Goal: Transaction & Acquisition: Book appointment/travel/reservation

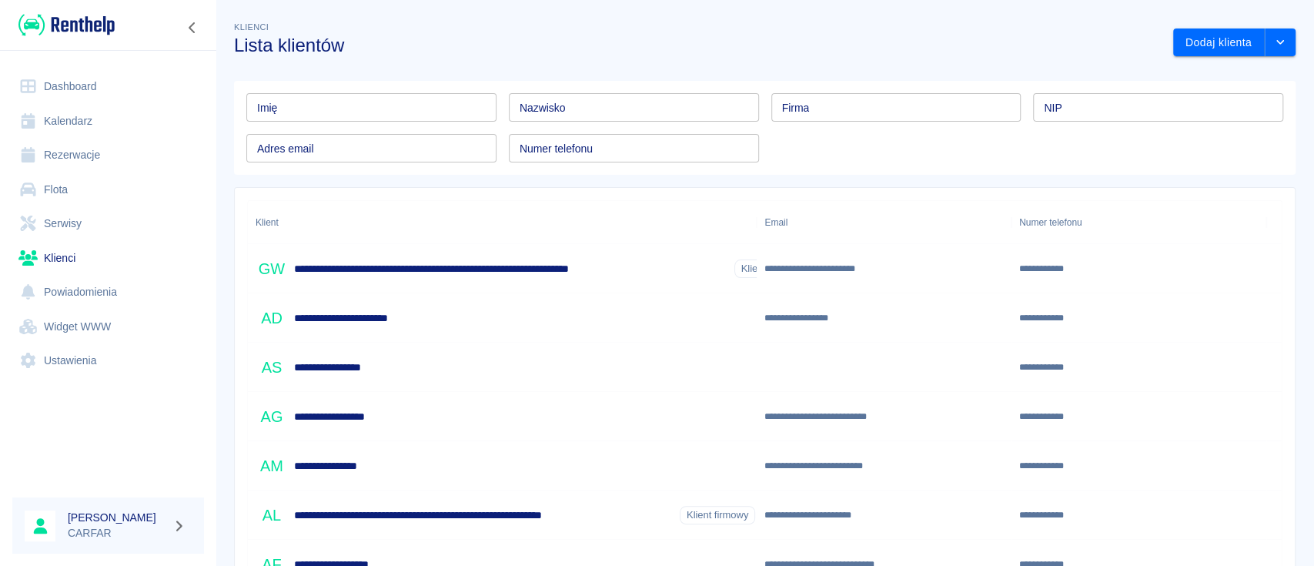
click at [468, 109] on input "Imię" at bounding box center [371, 107] width 250 height 28
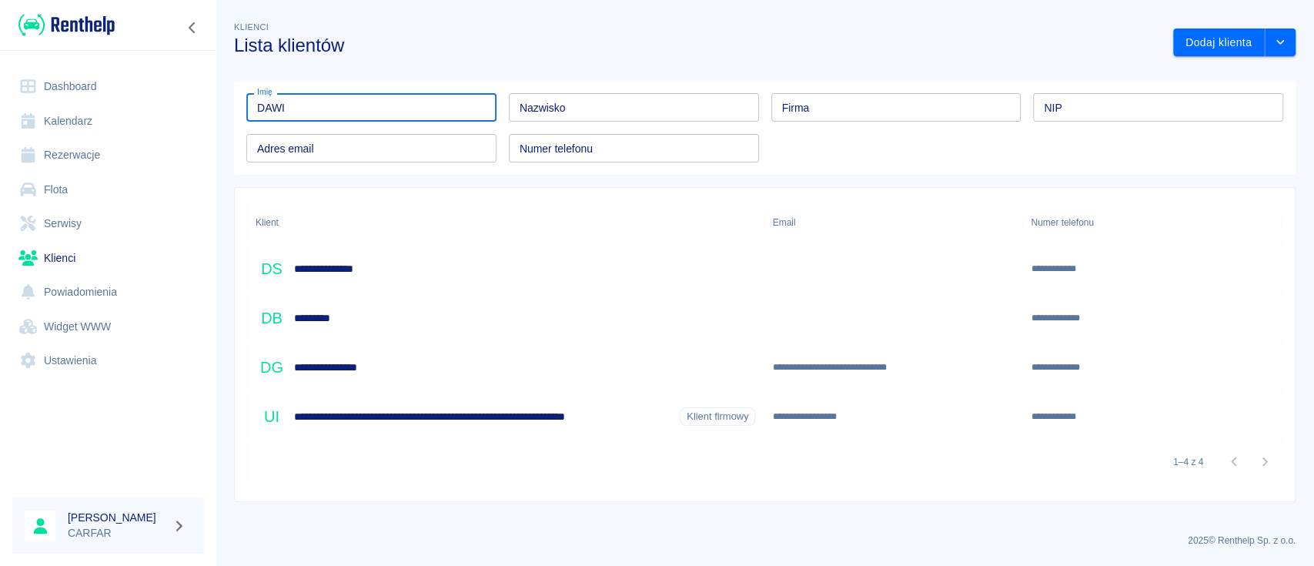
type input "DAWI"
click at [94, 28] on img at bounding box center [66, 24] width 96 height 25
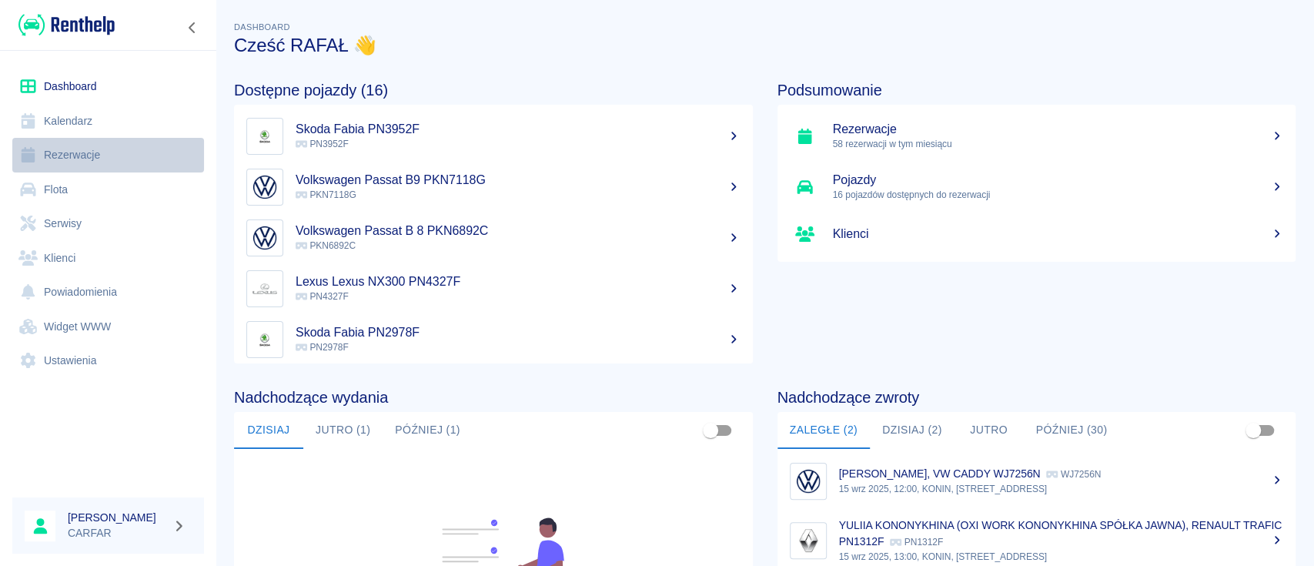
click at [76, 155] on link "Rezerwacje" at bounding box center [108, 155] width 192 height 35
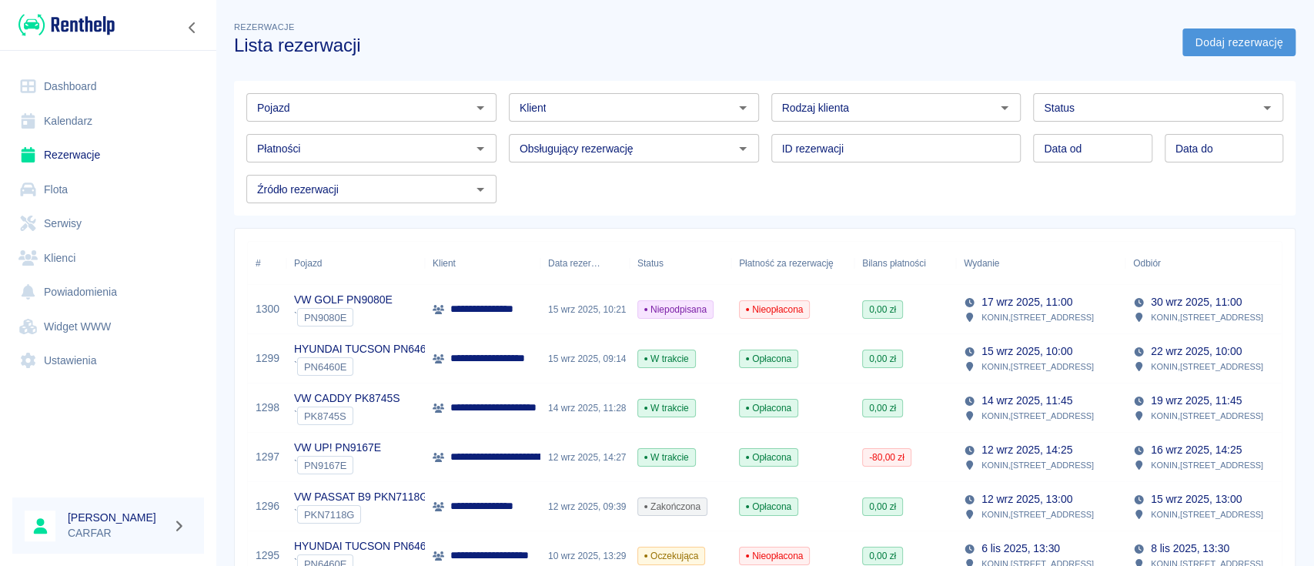
click at [1248, 38] on link "Dodaj rezerwację" at bounding box center [1238, 42] width 113 height 28
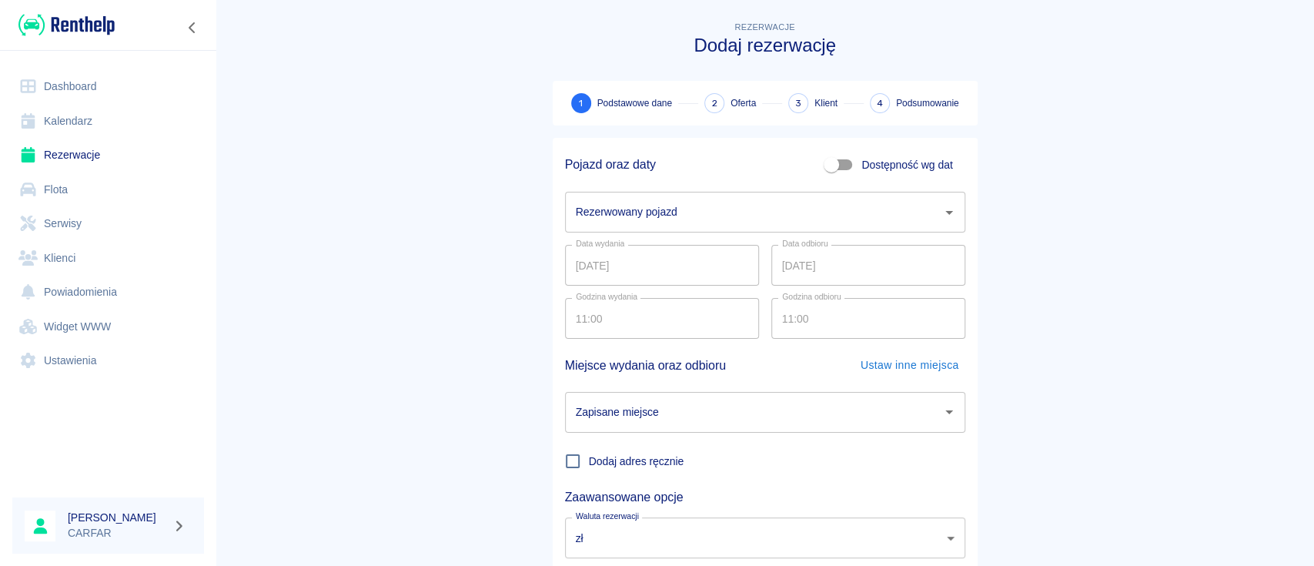
click at [896, 164] on span "Dostępność wg dat" at bounding box center [906, 165] width 91 height 16
click at [875, 164] on input "Dostępność wg dat" at bounding box center [831, 164] width 88 height 29
checkbox input "true"
click at [699, 212] on input "[DATE]" at bounding box center [662, 212] width 194 height 41
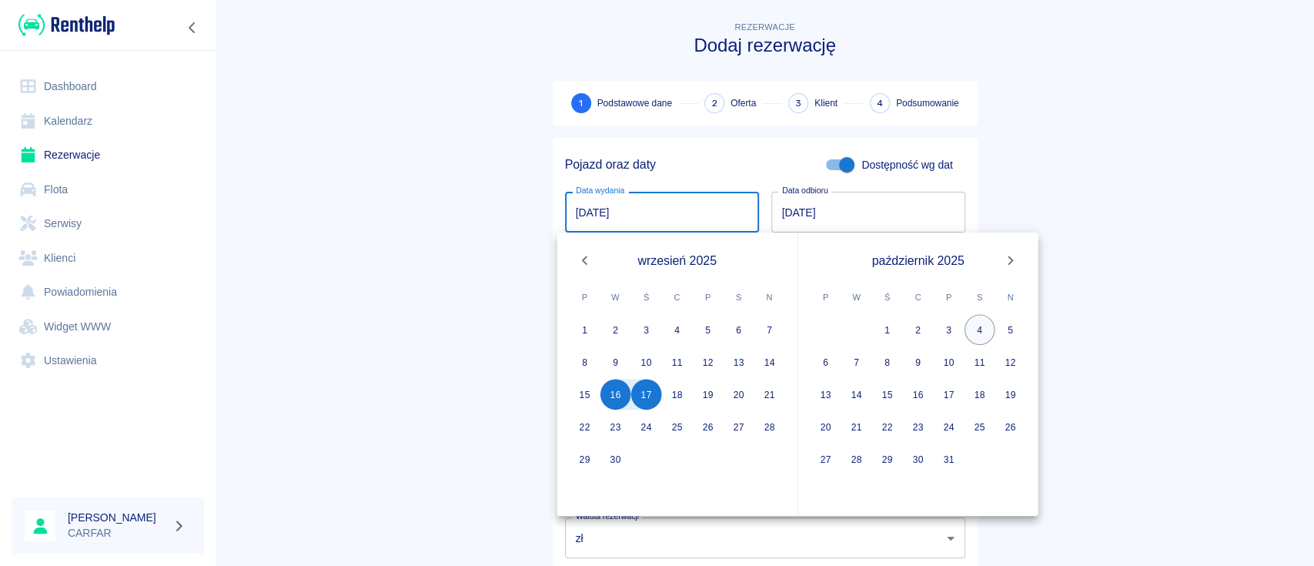
click at [983, 329] on button "4" at bounding box center [979, 329] width 31 height 31
type input "[DATE]"
type input "DD.MM.YYYY"
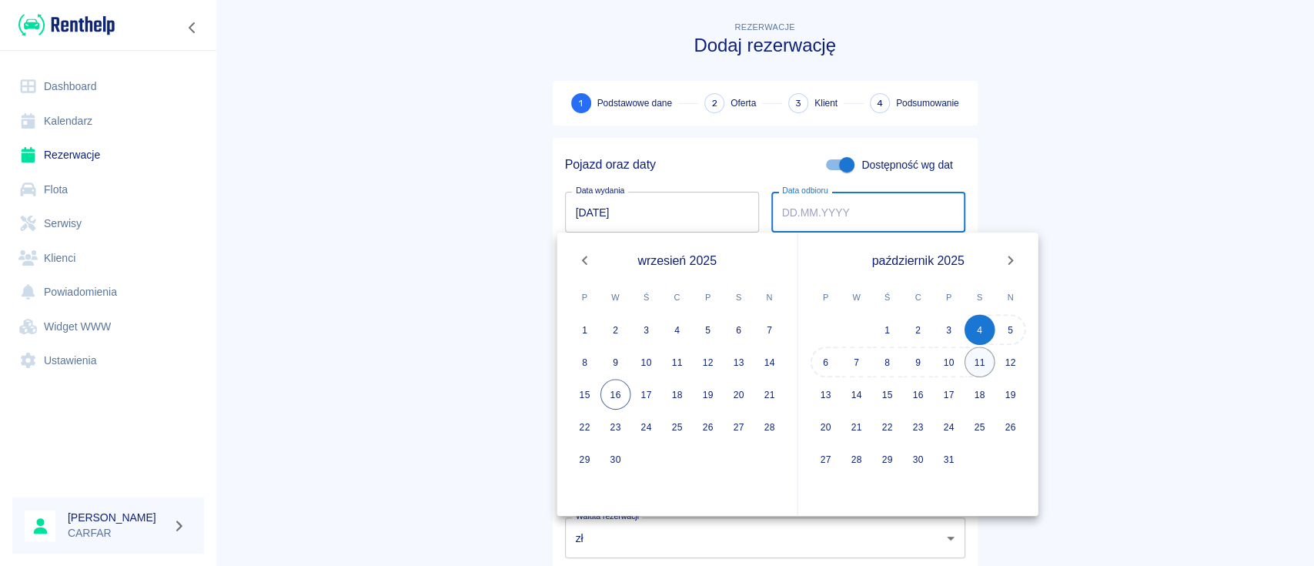
click at [976, 363] on button "11" at bounding box center [979, 361] width 31 height 31
type input "[DATE]"
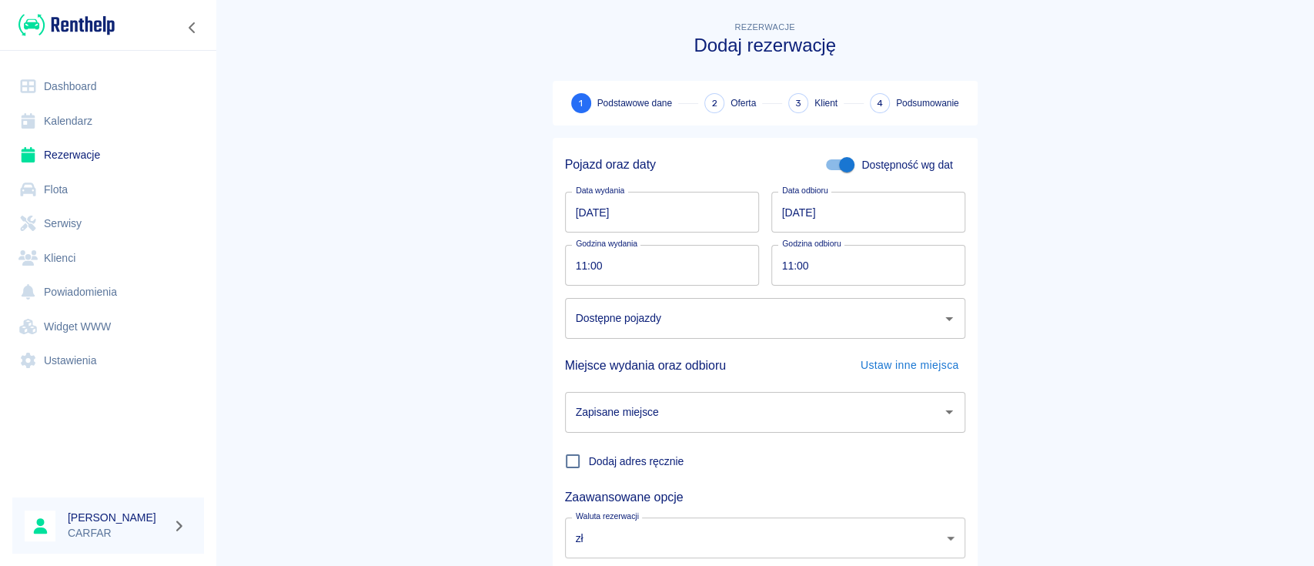
click at [687, 265] on input "11:00" at bounding box center [656, 265] width 183 height 41
type input "10:00"
click at [834, 259] on input "11:00" at bounding box center [862, 265] width 183 height 41
type input "10:00"
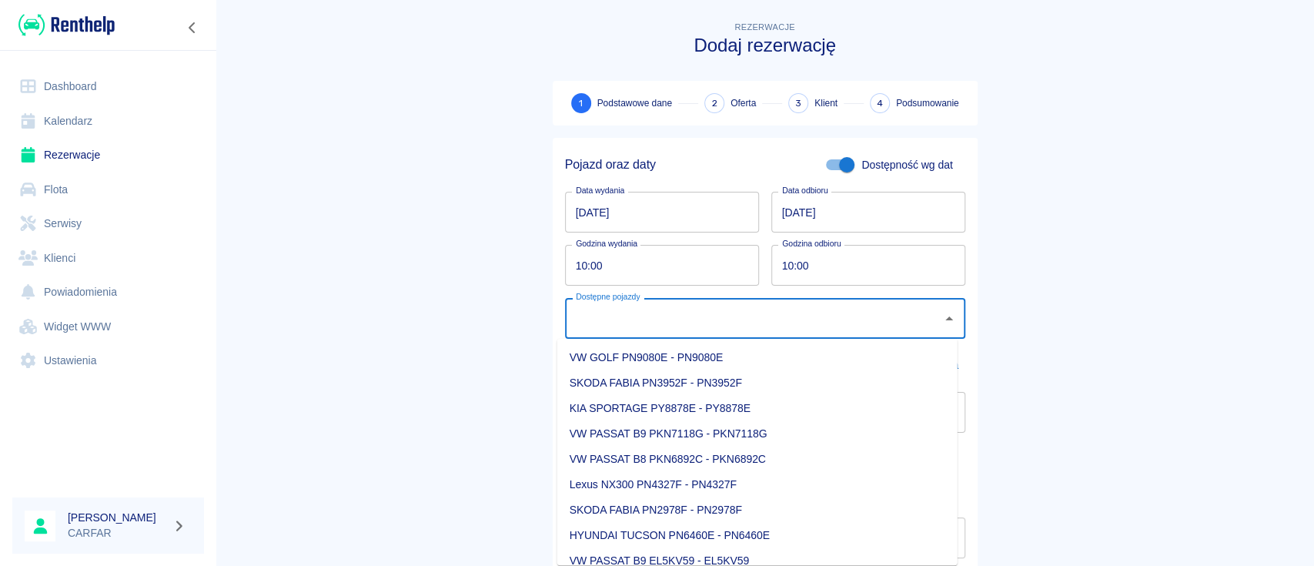
click at [789, 325] on input "Dostępne pojazdy" at bounding box center [753, 318] width 363 height 27
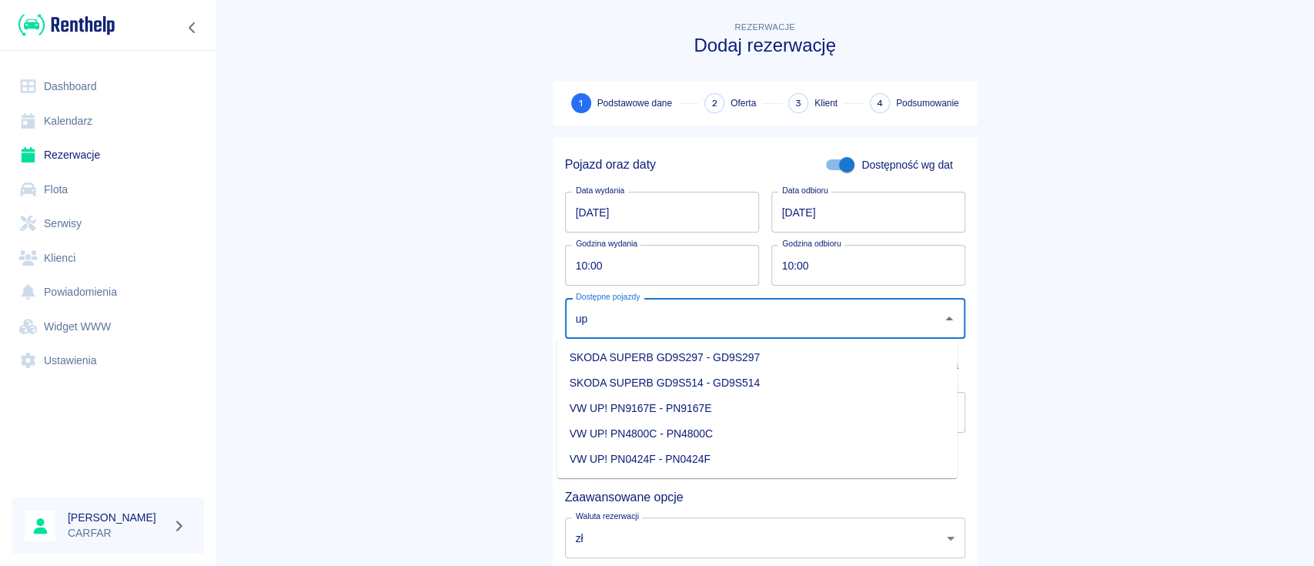
click at [760, 421] on li "VW UP! PN4800C - PN4800C" at bounding box center [757, 433] width 400 height 25
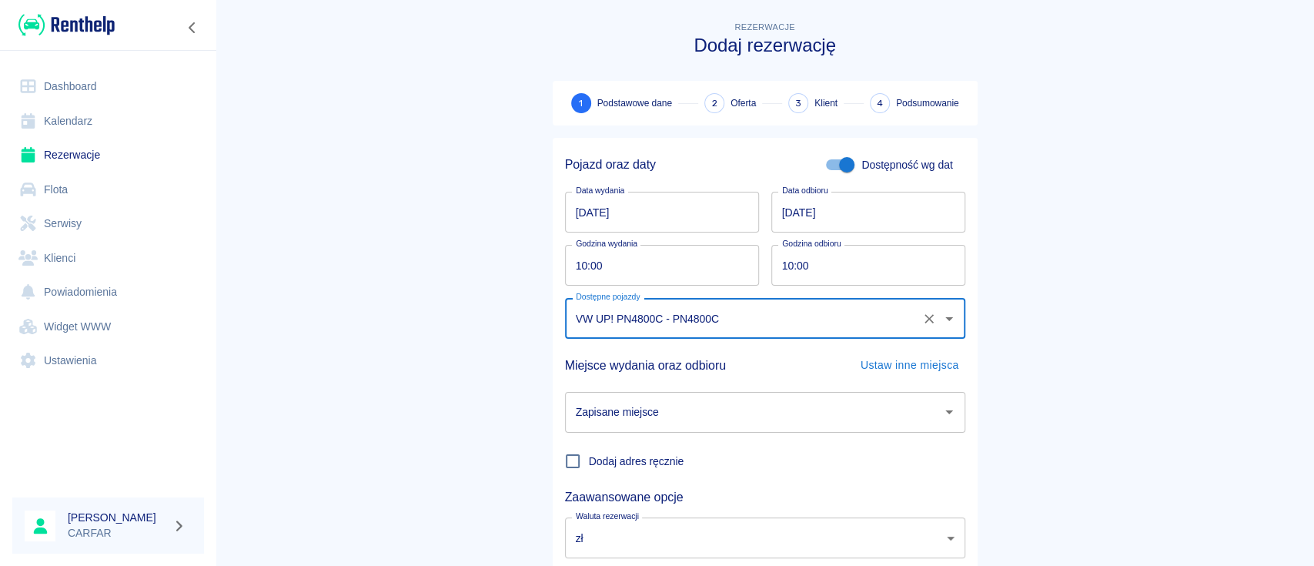
type input "VW UP! PN4800C - PN4800C"
click at [760, 421] on input "Zapisane miejsce" at bounding box center [753, 412] width 363 height 27
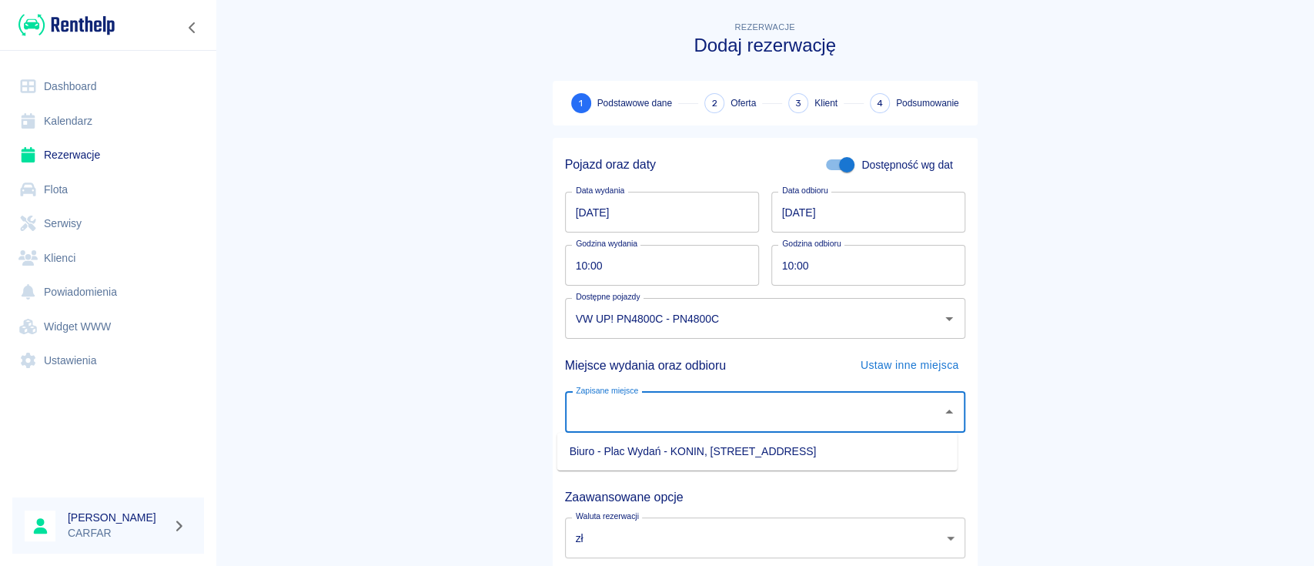
click at [748, 446] on li "Biuro - Plac Wydań - KONIN, [STREET_ADDRESS]" at bounding box center [757, 451] width 400 height 25
type input "Biuro - Plac Wydań - KONIN, [STREET_ADDRESS]"
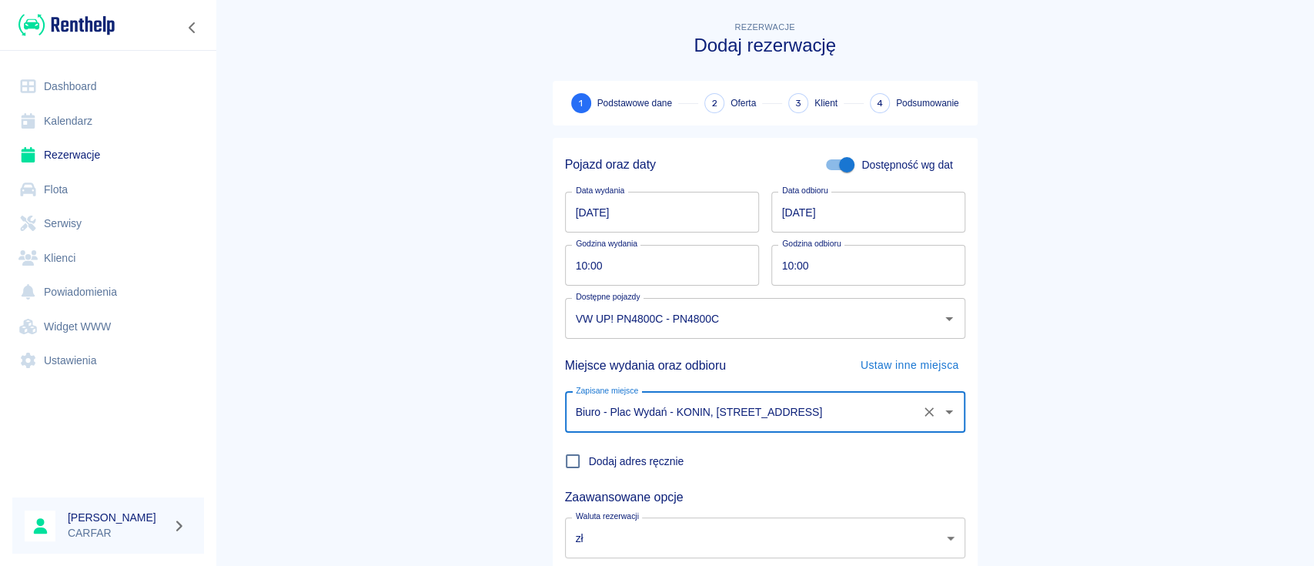
scroll to position [102, 0]
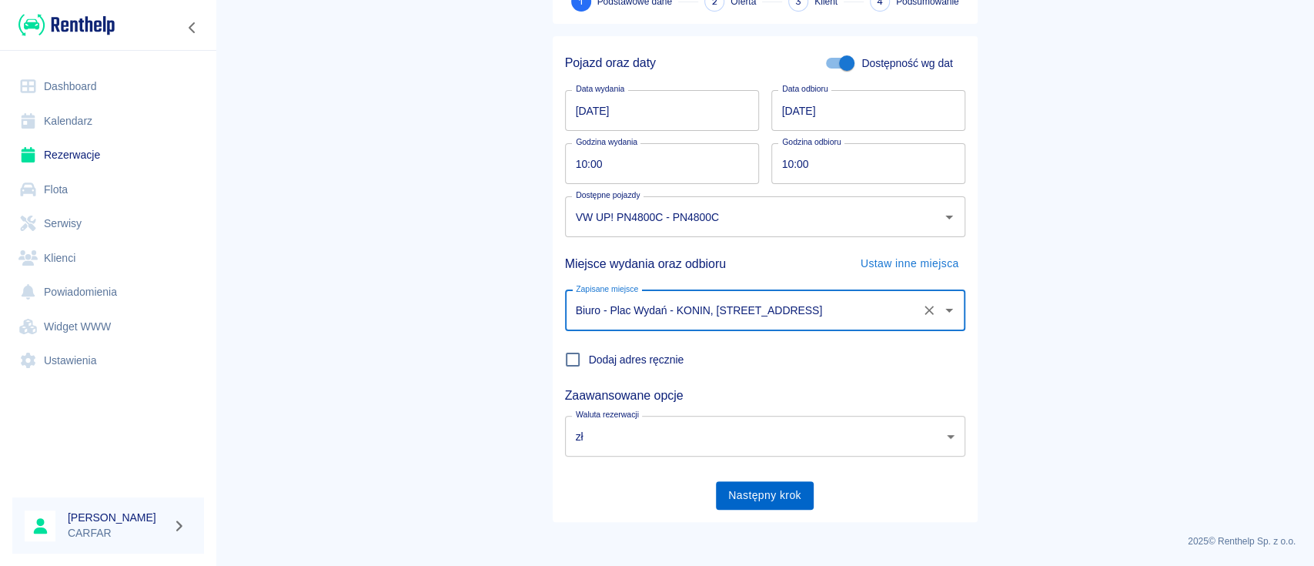
click at [760, 482] on button "Następny krok" at bounding box center [765, 495] width 98 height 28
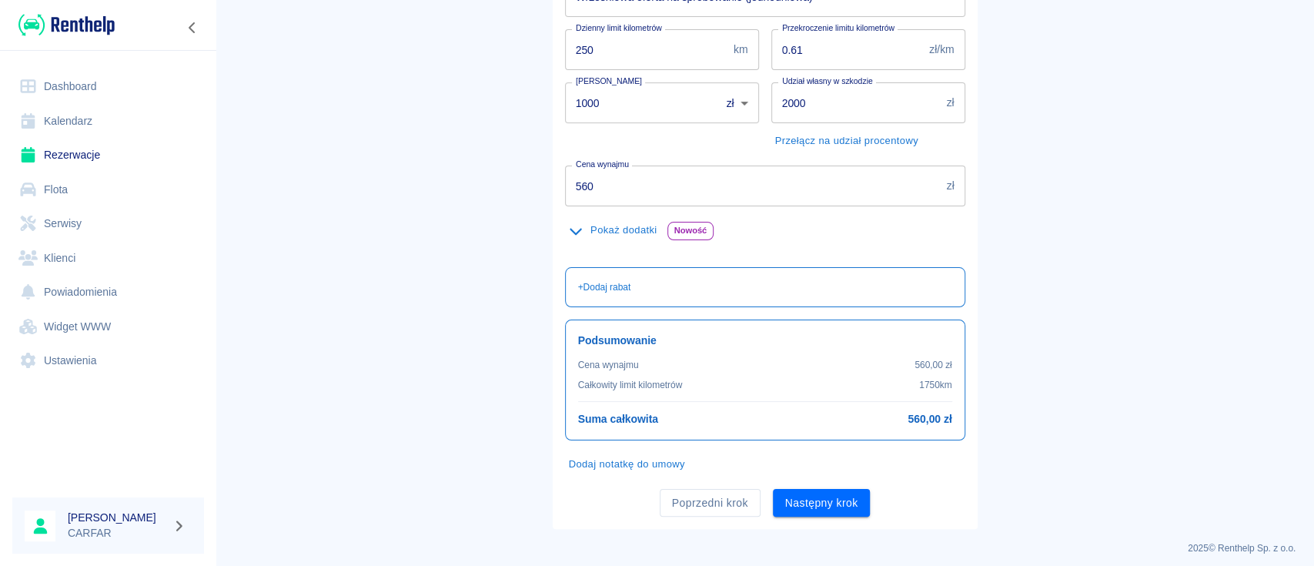
scroll to position [260, 0]
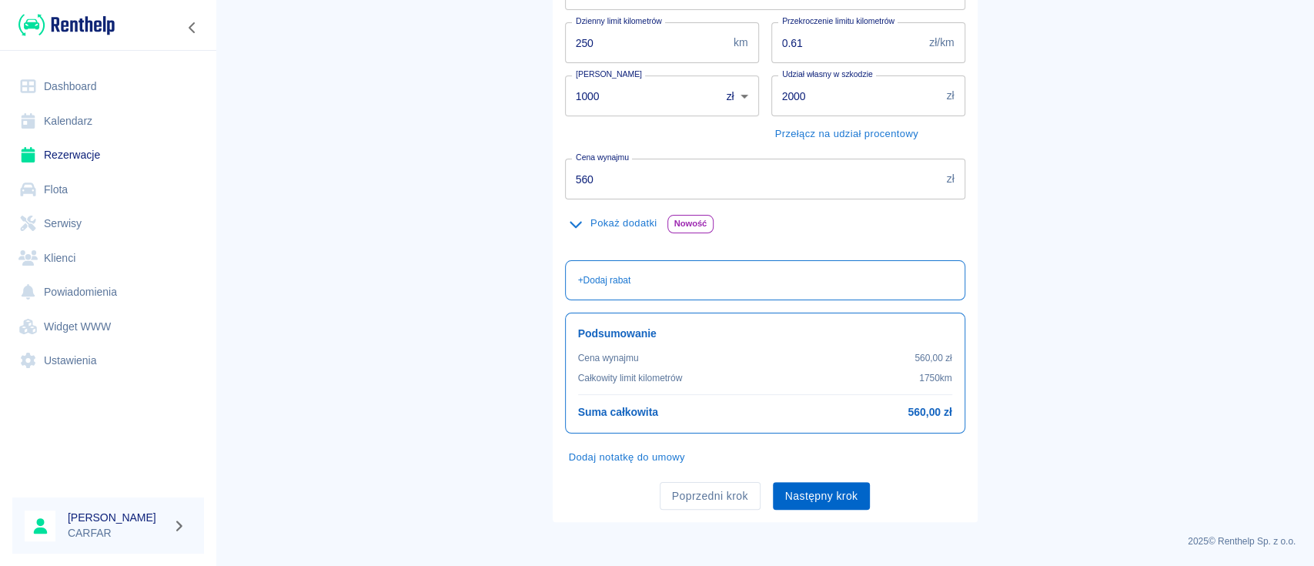
click at [829, 499] on button "Następny krok" at bounding box center [822, 496] width 98 height 28
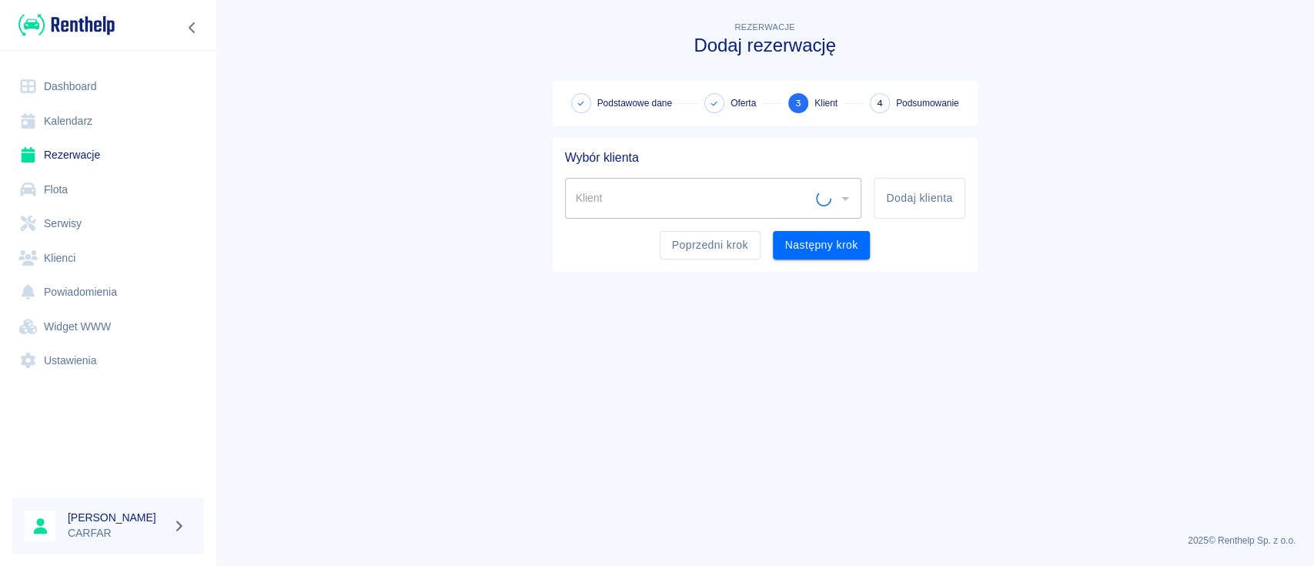
scroll to position [0, 0]
click at [929, 200] on button "Dodaj klienta" at bounding box center [918, 198] width 91 height 41
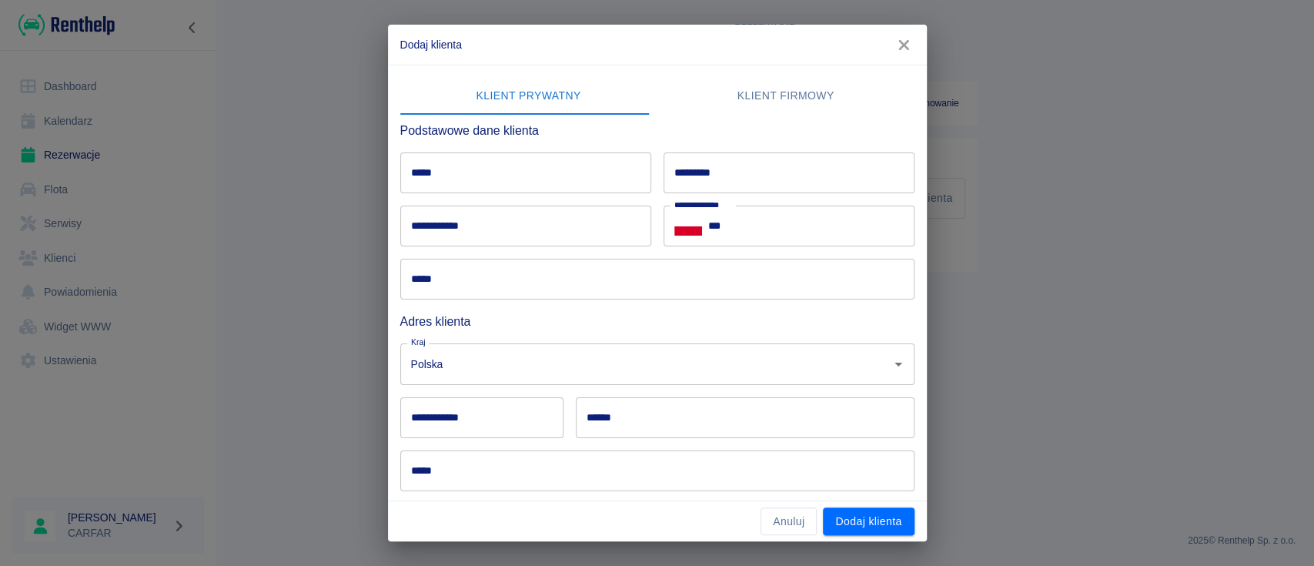
click at [533, 176] on input "*****" at bounding box center [525, 172] width 251 height 41
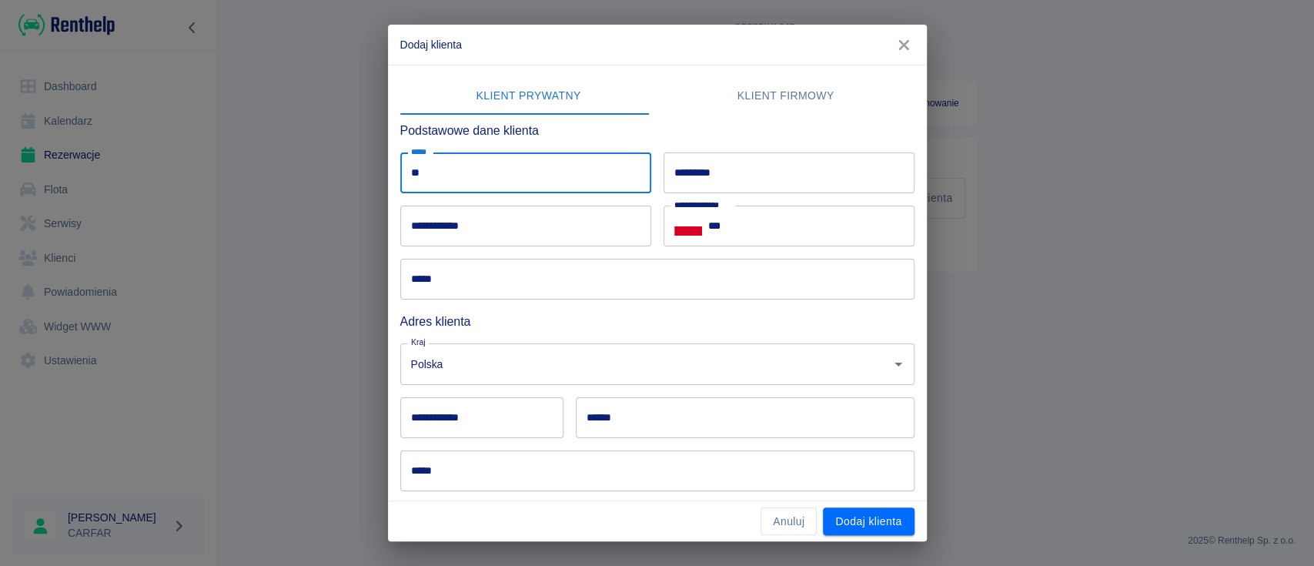
type input "*"
type input "*****"
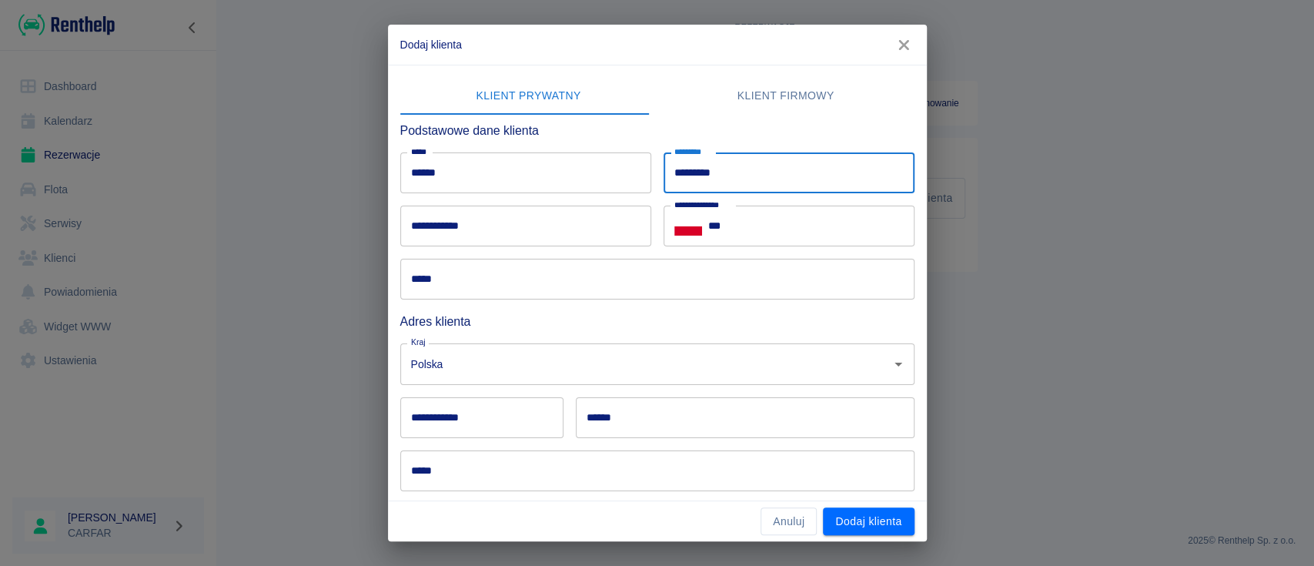
type input "*********"
click at [804, 222] on input "***" at bounding box center [811, 225] width 206 height 41
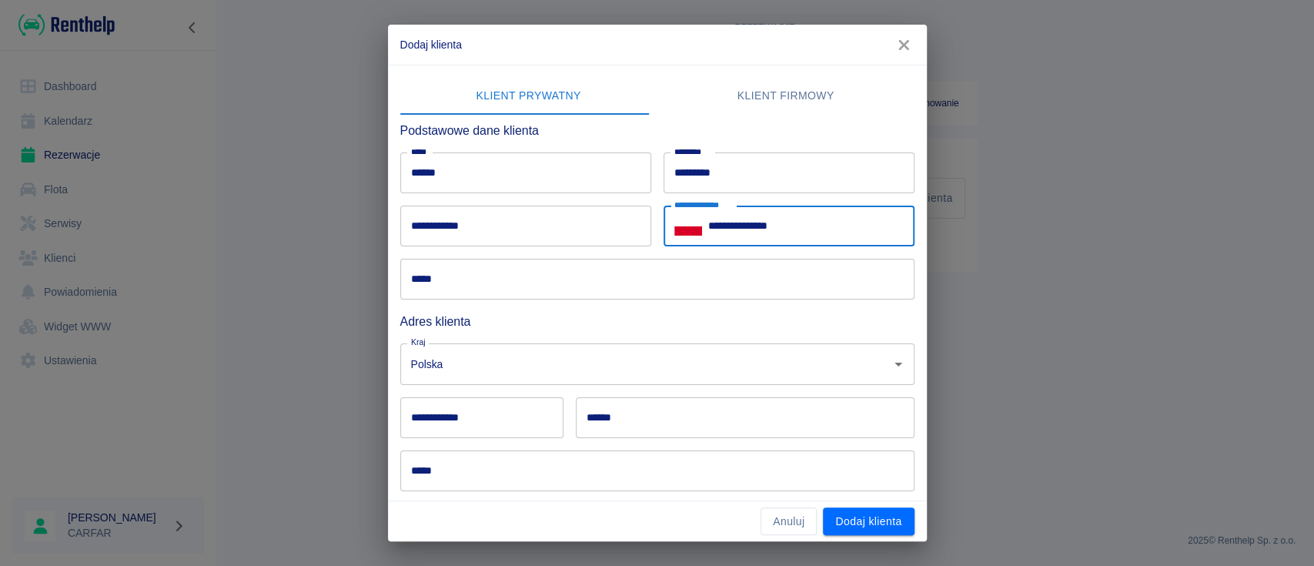
type input "**********"
click at [551, 225] on input "**********" at bounding box center [525, 225] width 251 height 41
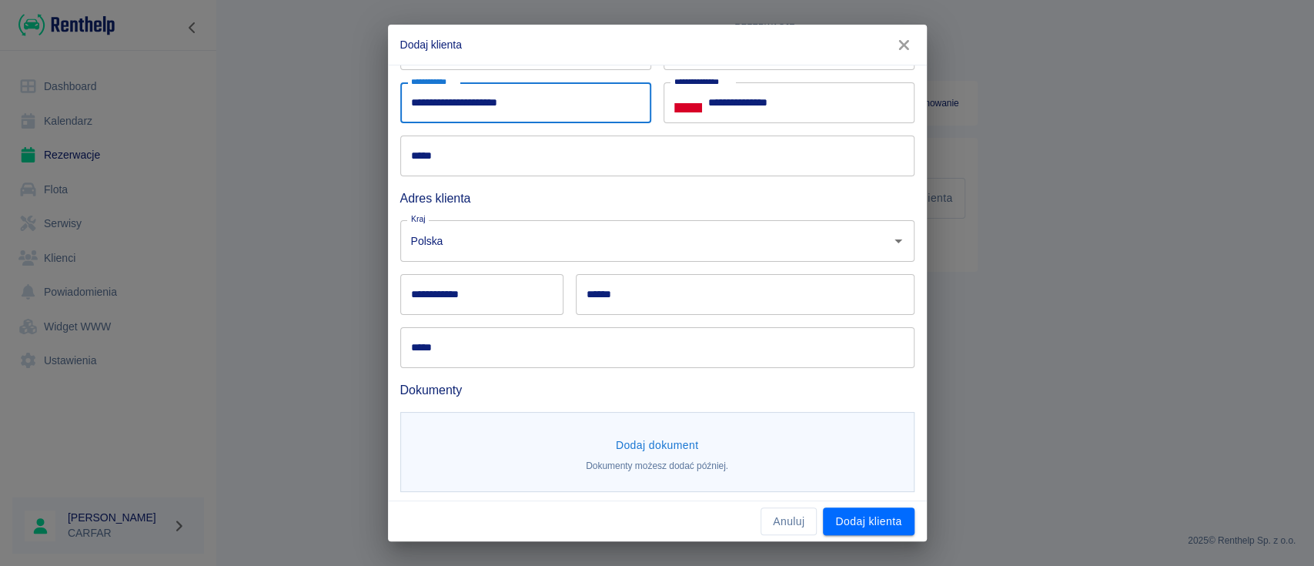
scroll to position [127, 0]
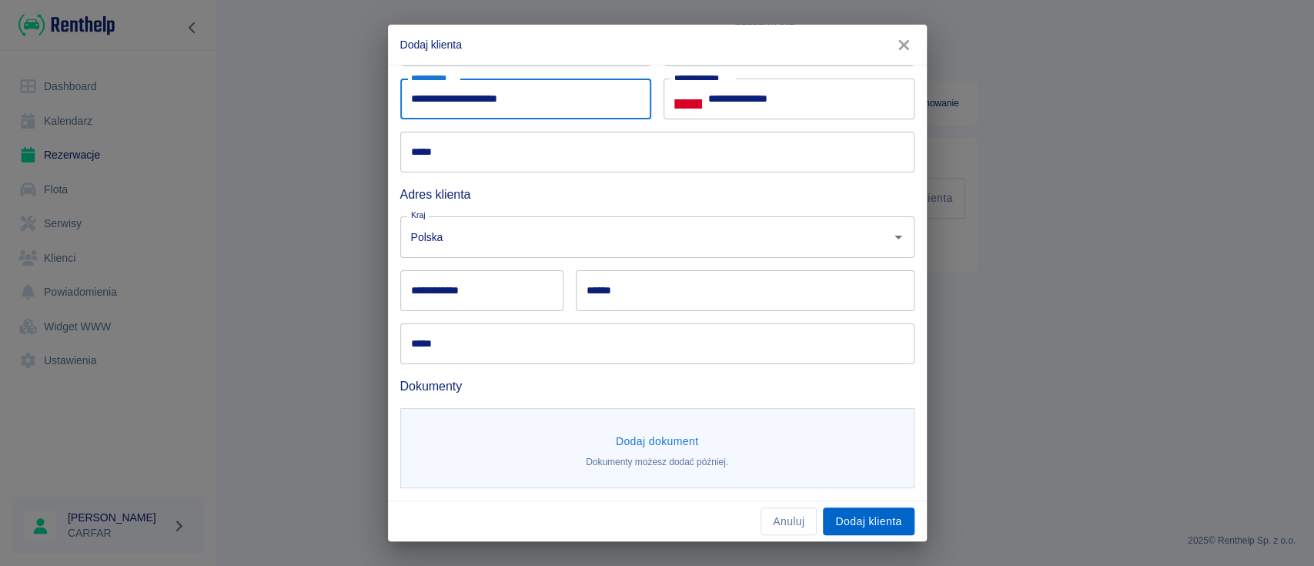
type input "**********"
click at [860, 526] on button "Dodaj klienta" at bounding box center [868, 521] width 91 height 28
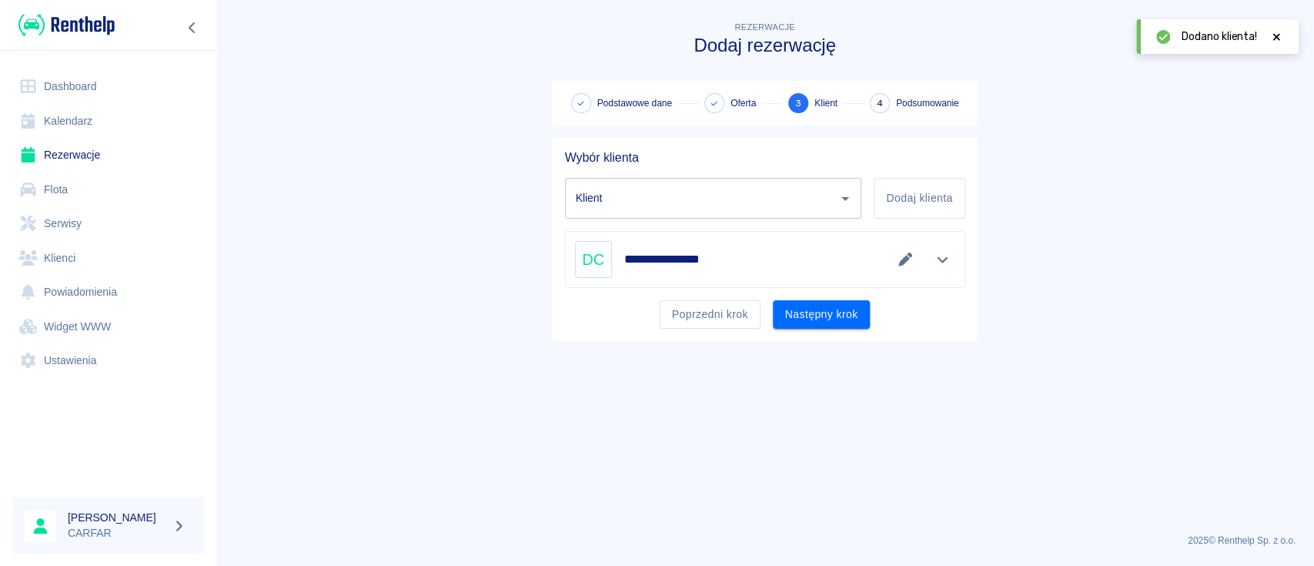
type input "[PERSON_NAME] ([PHONE_NUMBER])"
click at [811, 316] on button "Następny krok" at bounding box center [822, 314] width 98 height 28
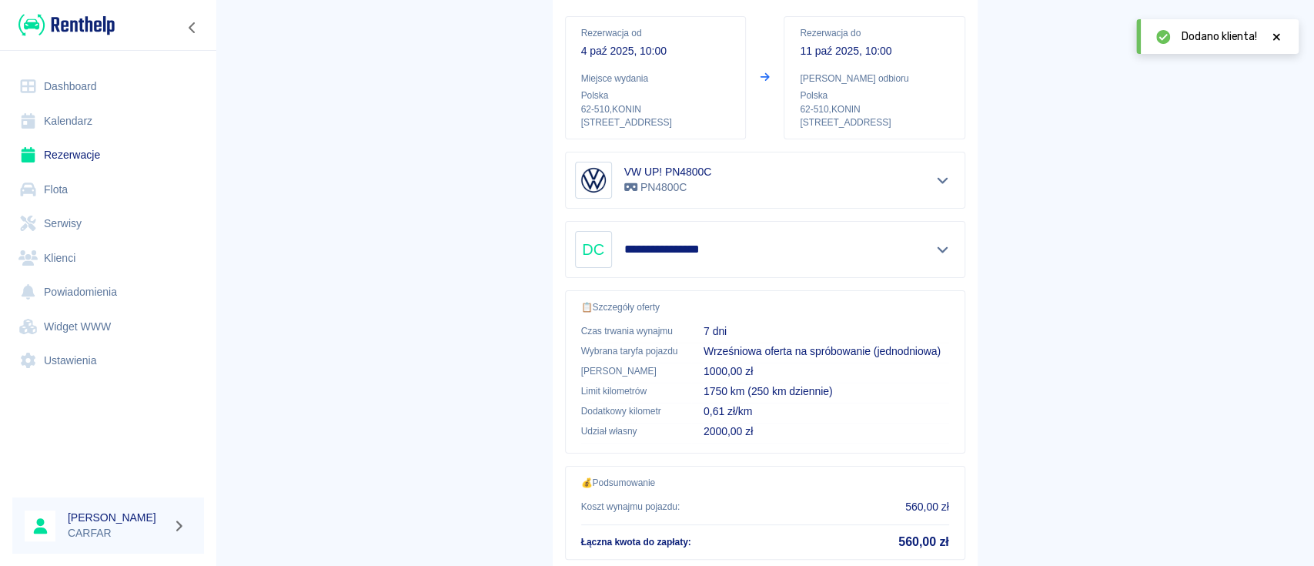
scroll to position [263, 0]
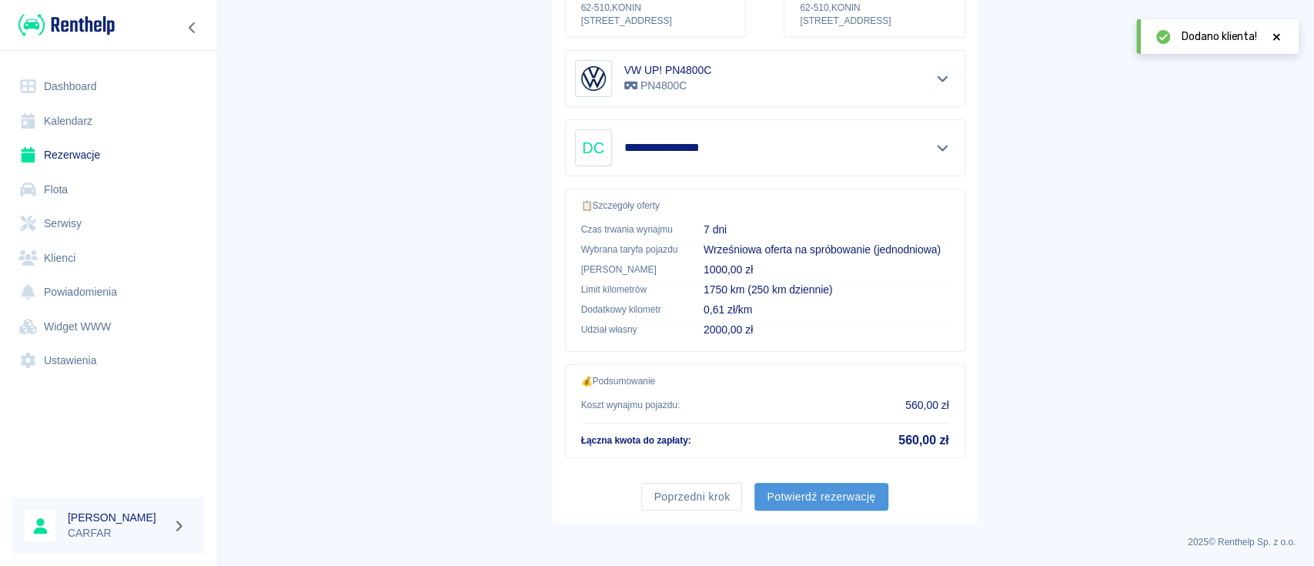
click at [831, 497] on button "Potwierdź rezerwację" at bounding box center [820, 496] width 133 height 28
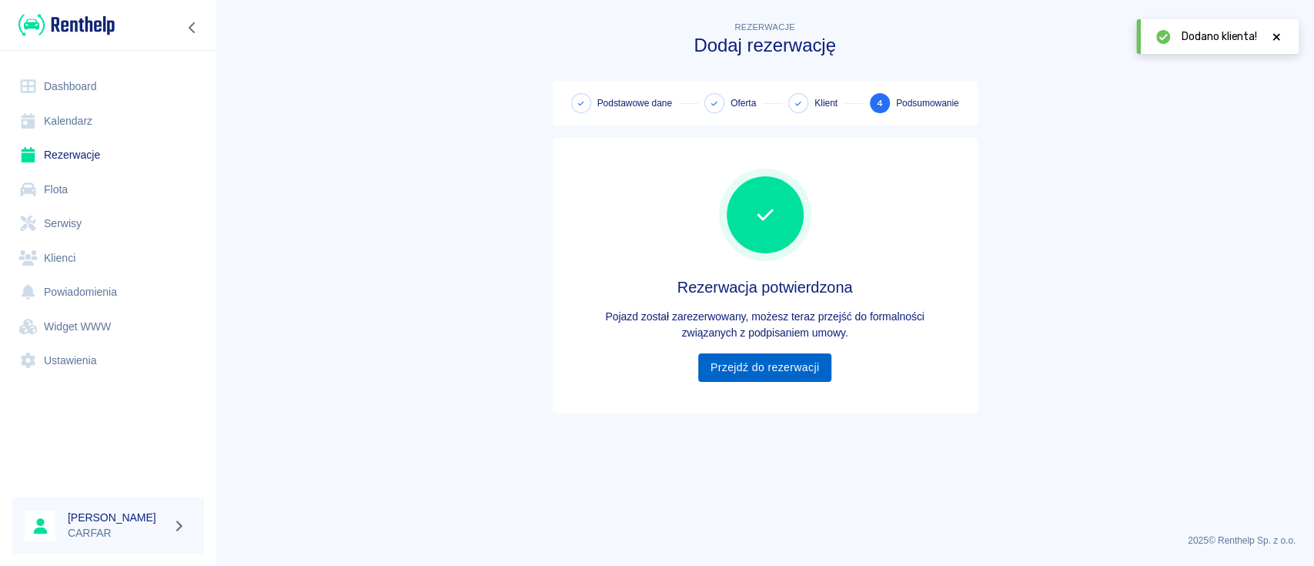
click at [769, 365] on link "Przejdź do rezerwacji" at bounding box center [764, 367] width 133 height 28
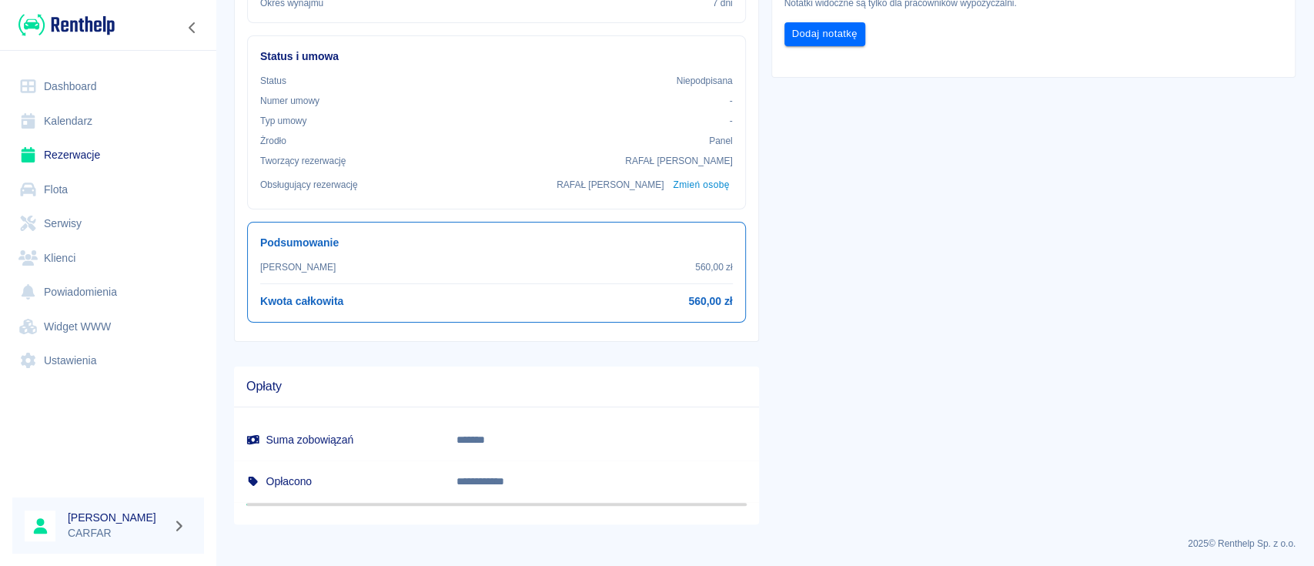
scroll to position [443, 0]
click at [84, 13] on img at bounding box center [66, 24] width 96 height 25
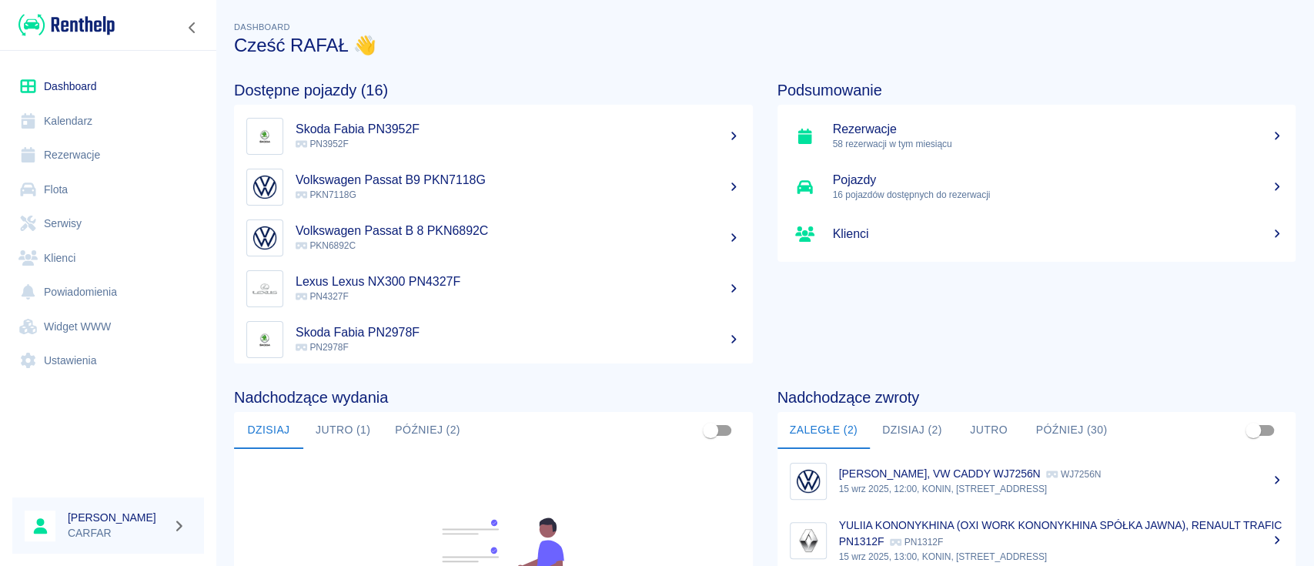
drag, startPoint x: 429, startPoint y: 430, endPoint x: 447, endPoint y: 416, distance: 23.1
click at [430, 429] on button "Później (2)" at bounding box center [427, 430] width 90 height 37
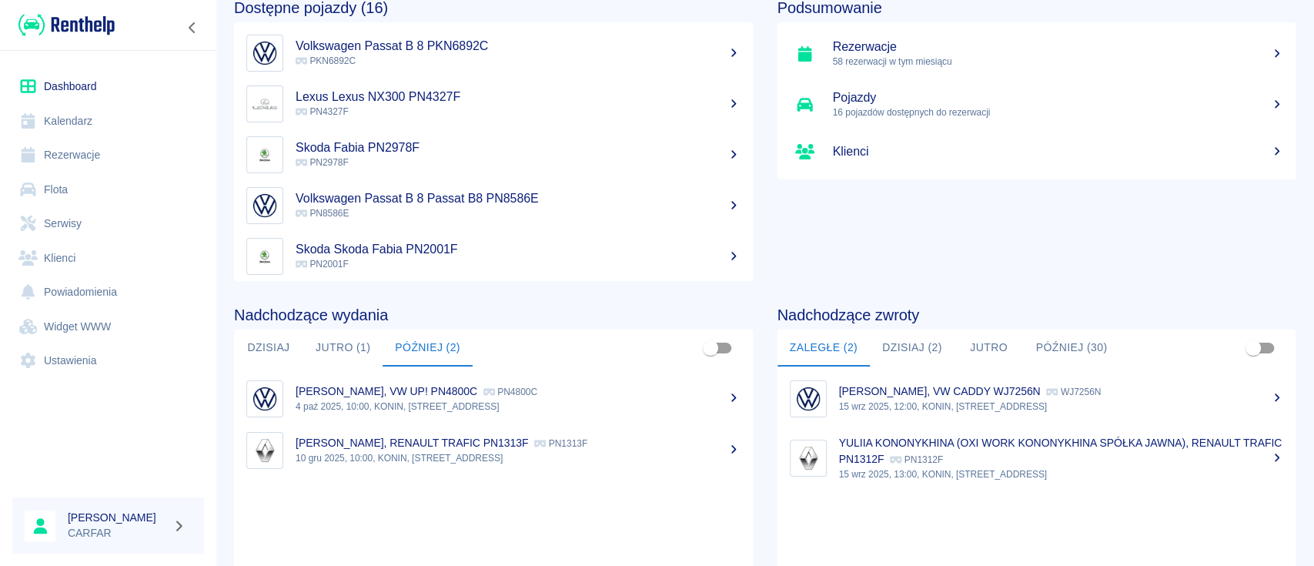
scroll to position [102, 0]
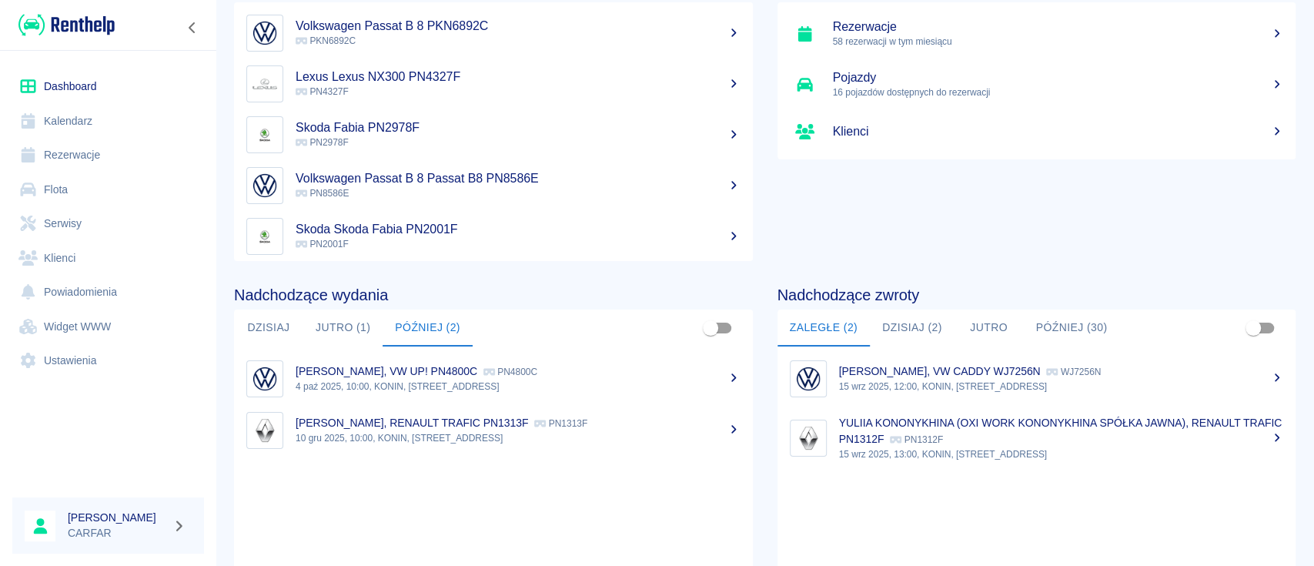
click at [76, 259] on link "Klienci" at bounding box center [108, 258] width 192 height 35
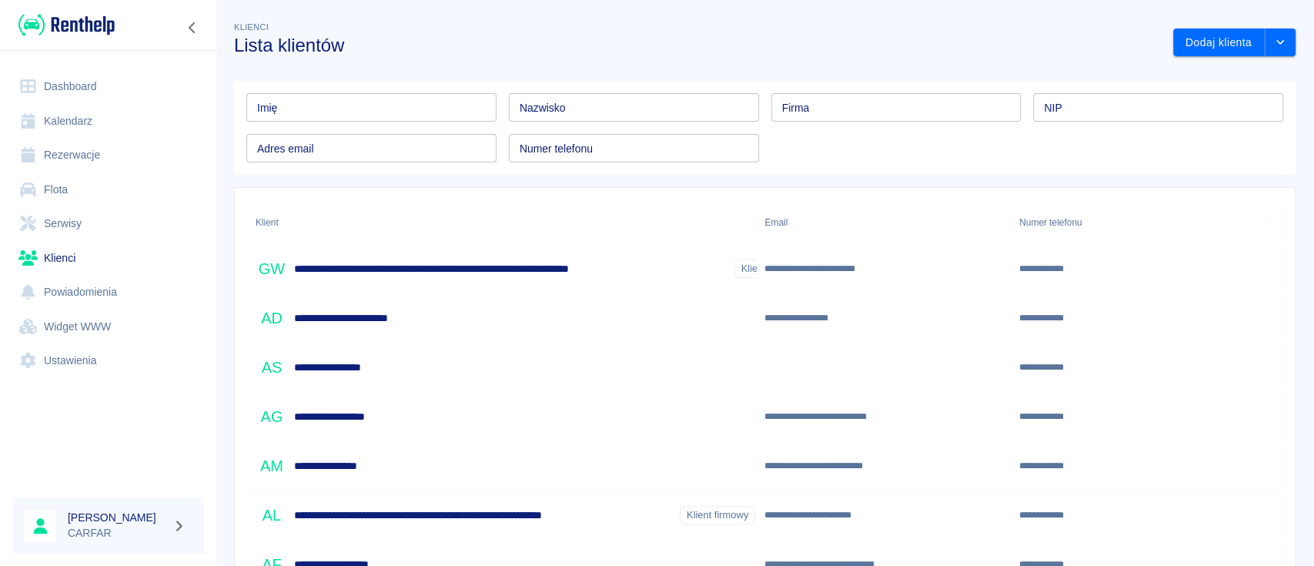
click at [375, 111] on input "Imię" at bounding box center [371, 107] width 250 height 28
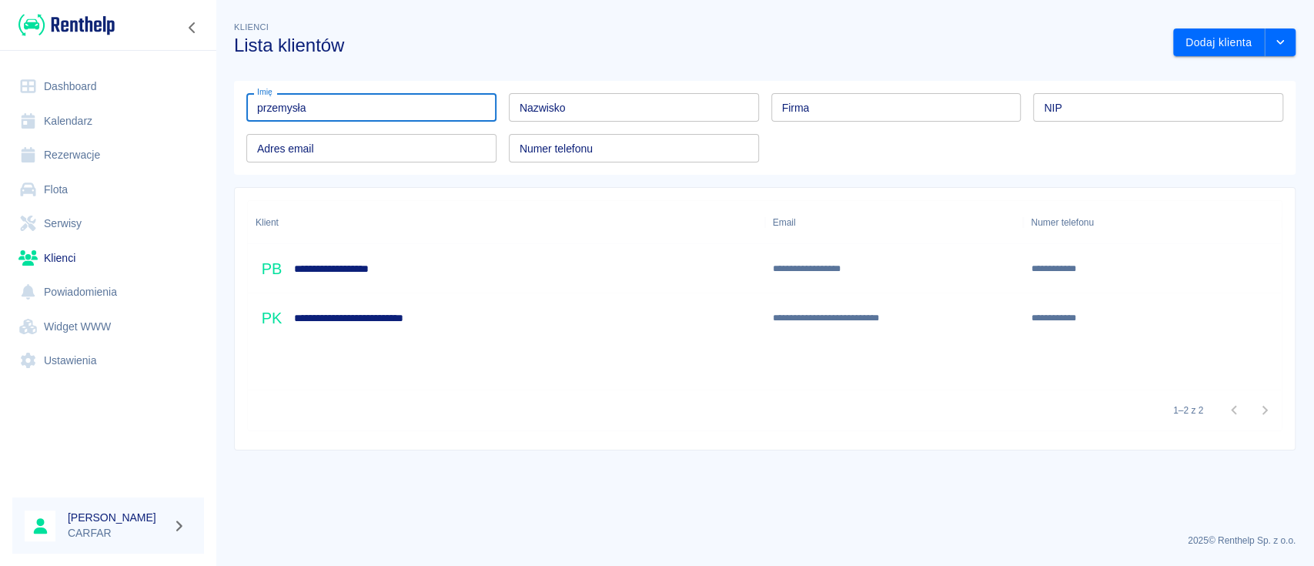
type input "przemysła"
click at [426, 271] on h6 "**********" at bounding box center [361, 268] width 135 height 15
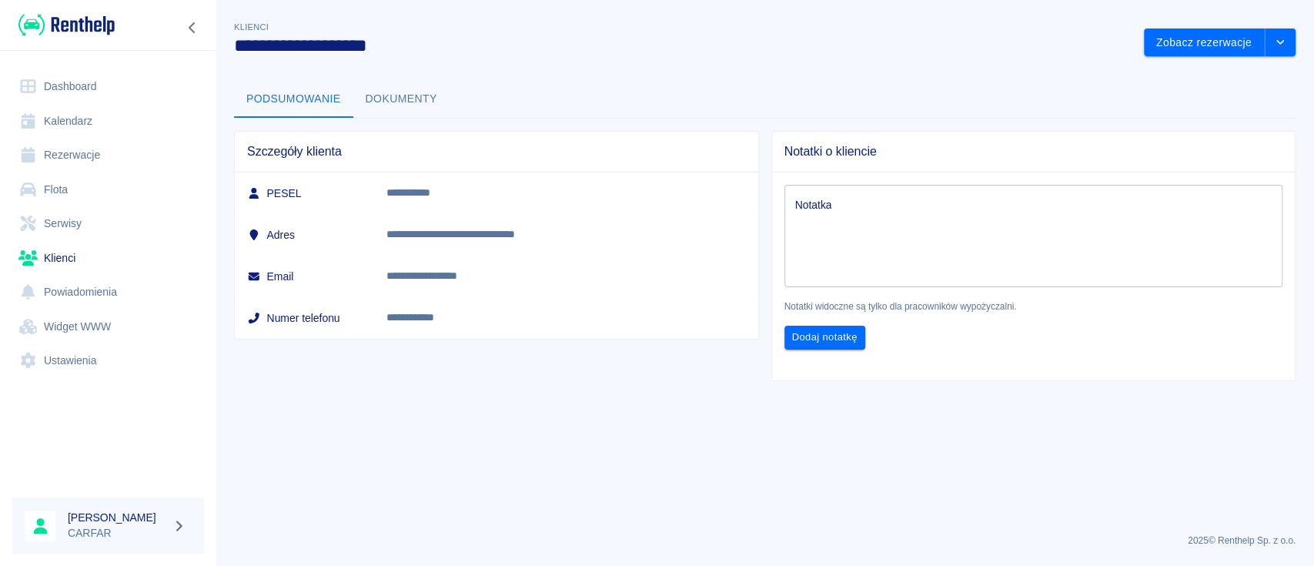
click at [419, 93] on button "Dokumenty" at bounding box center [401, 99] width 96 height 37
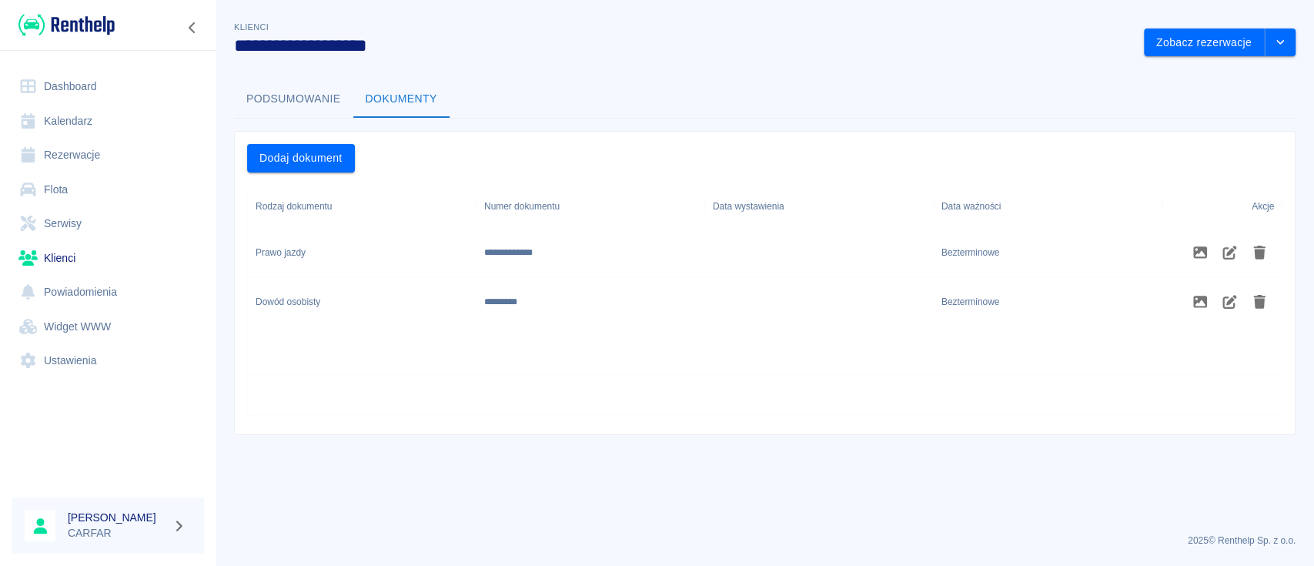
click at [295, 106] on button "Podsumowanie" at bounding box center [293, 99] width 119 height 37
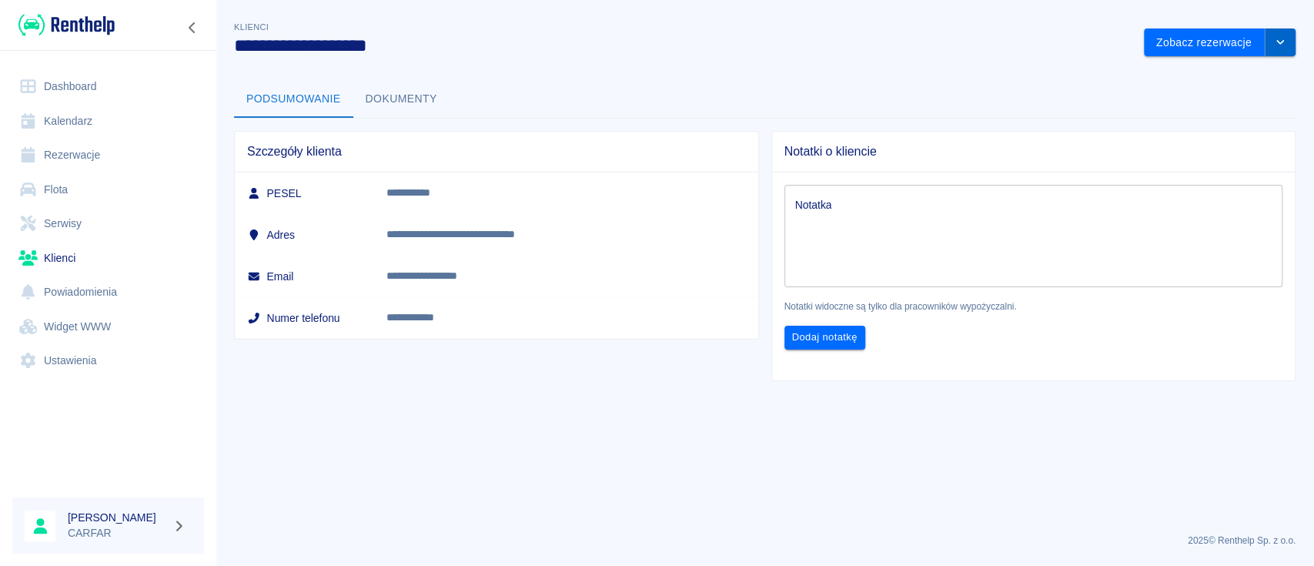
click at [1284, 38] on icon "drop-down" at bounding box center [1280, 42] width 12 height 10
click at [419, 92] on button "Dokumenty" at bounding box center [401, 99] width 96 height 37
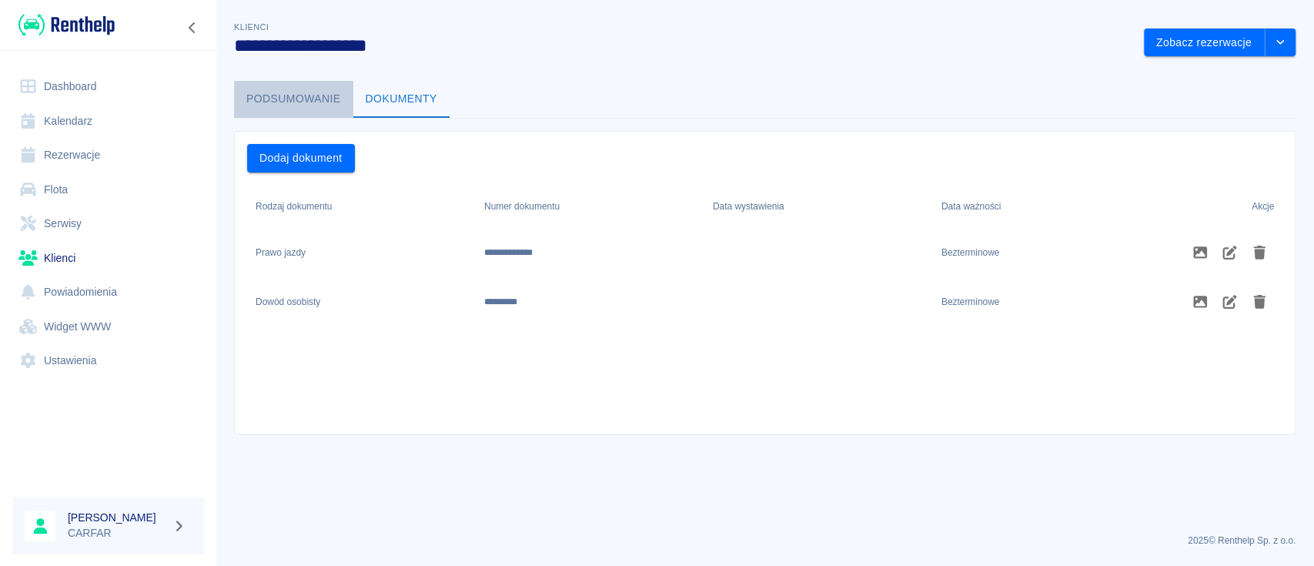
click at [299, 97] on button "Podsumowanie" at bounding box center [293, 99] width 119 height 37
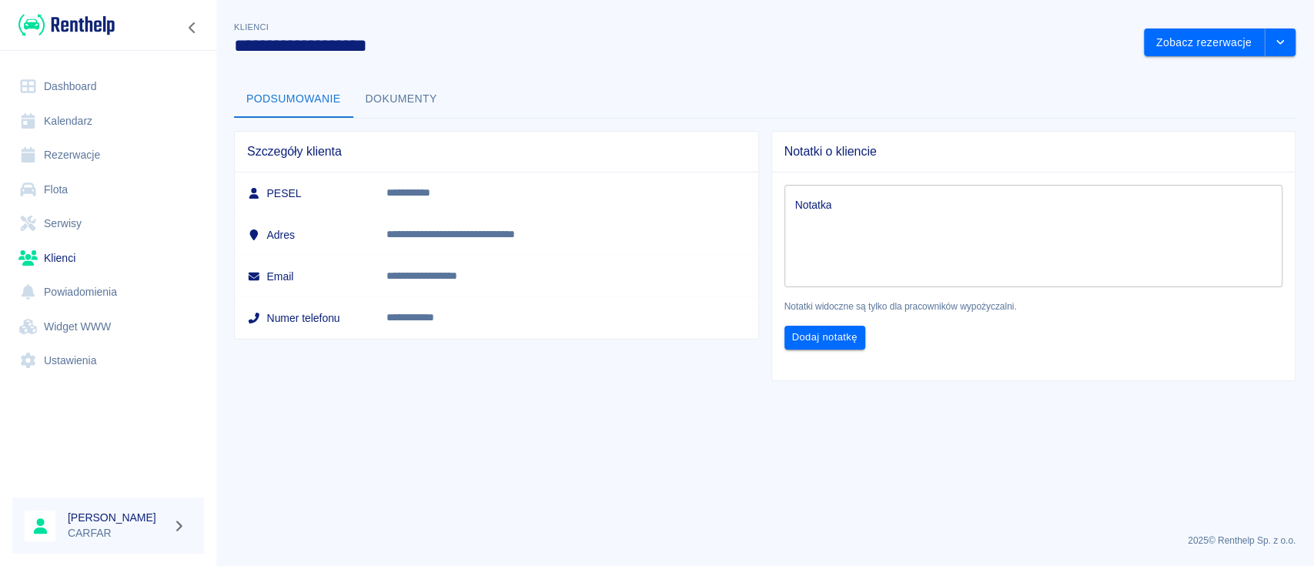
click at [427, 89] on button "Dokumenty" at bounding box center [401, 99] width 96 height 37
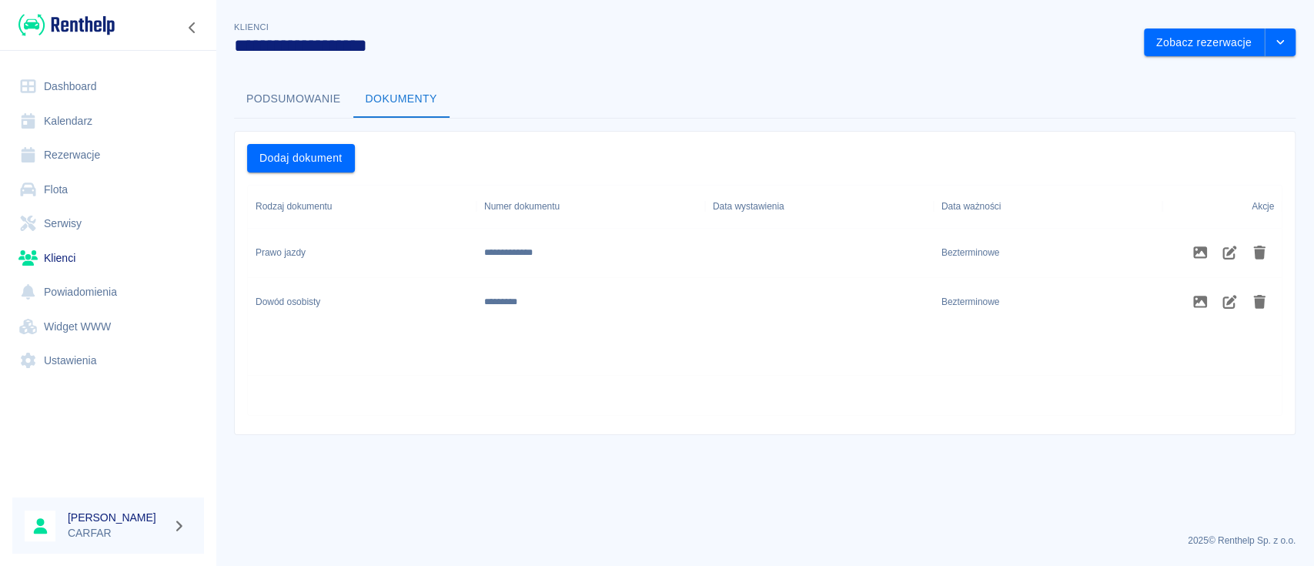
click at [91, 20] on img at bounding box center [66, 24] width 96 height 25
